Goal: Task Accomplishment & Management: Use online tool/utility

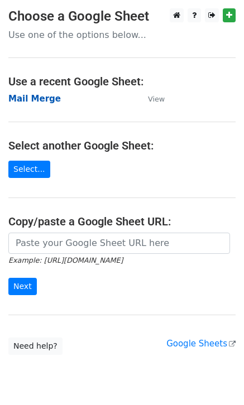
click at [35, 98] on strong "Mail Merge" at bounding box center [34, 99] width 52 height 10
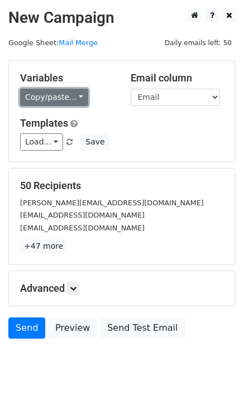
click at [64, 102] on link "Copy/paste..." at bounding box center [54, 97] width 68 height 17
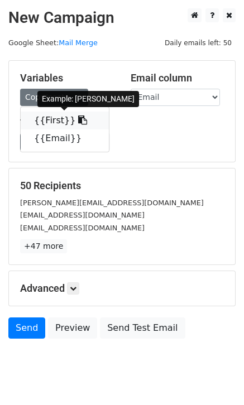
click at [50, 123] on link "{{First}}" at bounding box center [65, 121] width 88 height 18
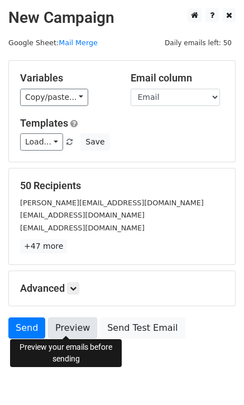
click at [65, 324] on link "Preview" at bounding box center [72, 327] width 49 height 21
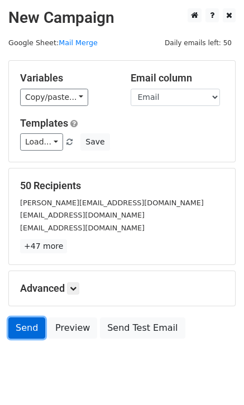
click at [25, 326] on link "Send" at bounding box center [26, 327] width 37 height 21
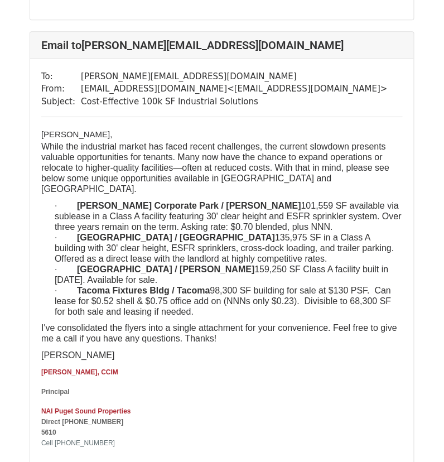
scroll to position [1394, 0]
